Goal: Information Seeking & Learning: Learn about a topic

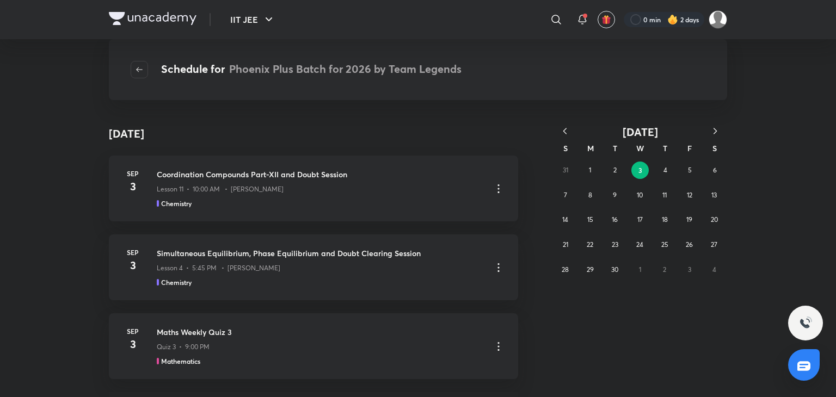
click at [564, 131] on icon "button" at bounding box center [564, 131] width 11 height 11
click at [714, 194] on abbr "9" at bounding box center [714, 195] width 4 height 8
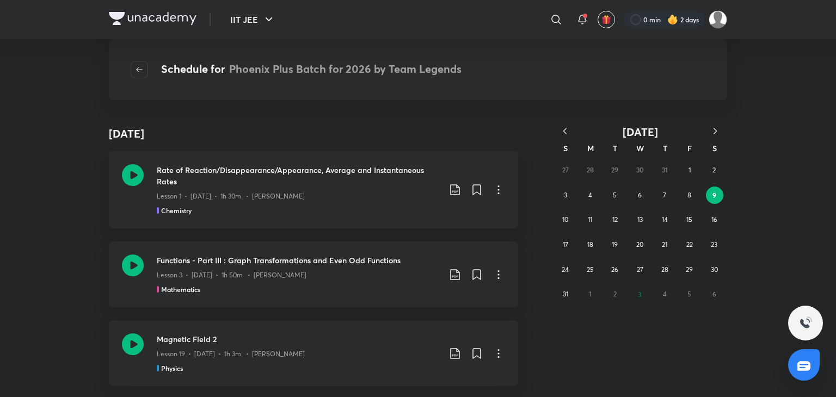
scroll to position [1401, 0]
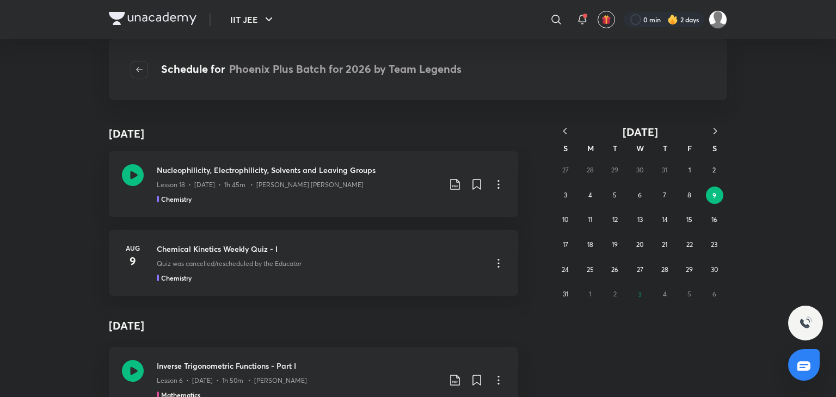
click at [564, 128] on icon "button" at bounding box center [564, 131] width 11 height 11
click at [642, 195] on button "9" at bounding box center [639, 195] width 17 height 17
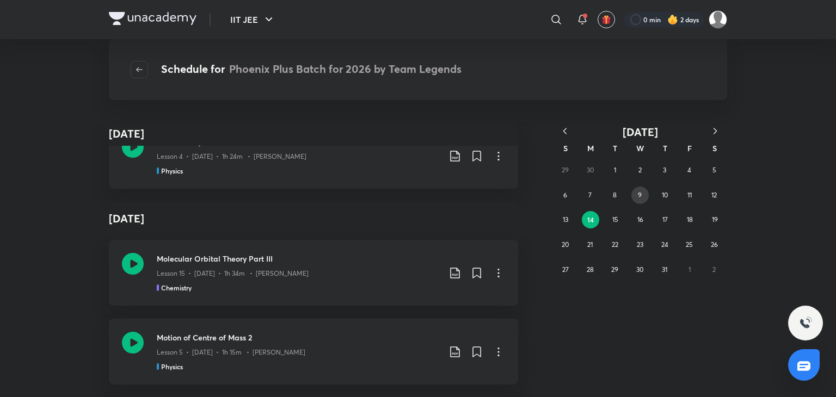
scroll to position [51755, 0]
